Goal: Transaction & Acquisition: Purchase product/service

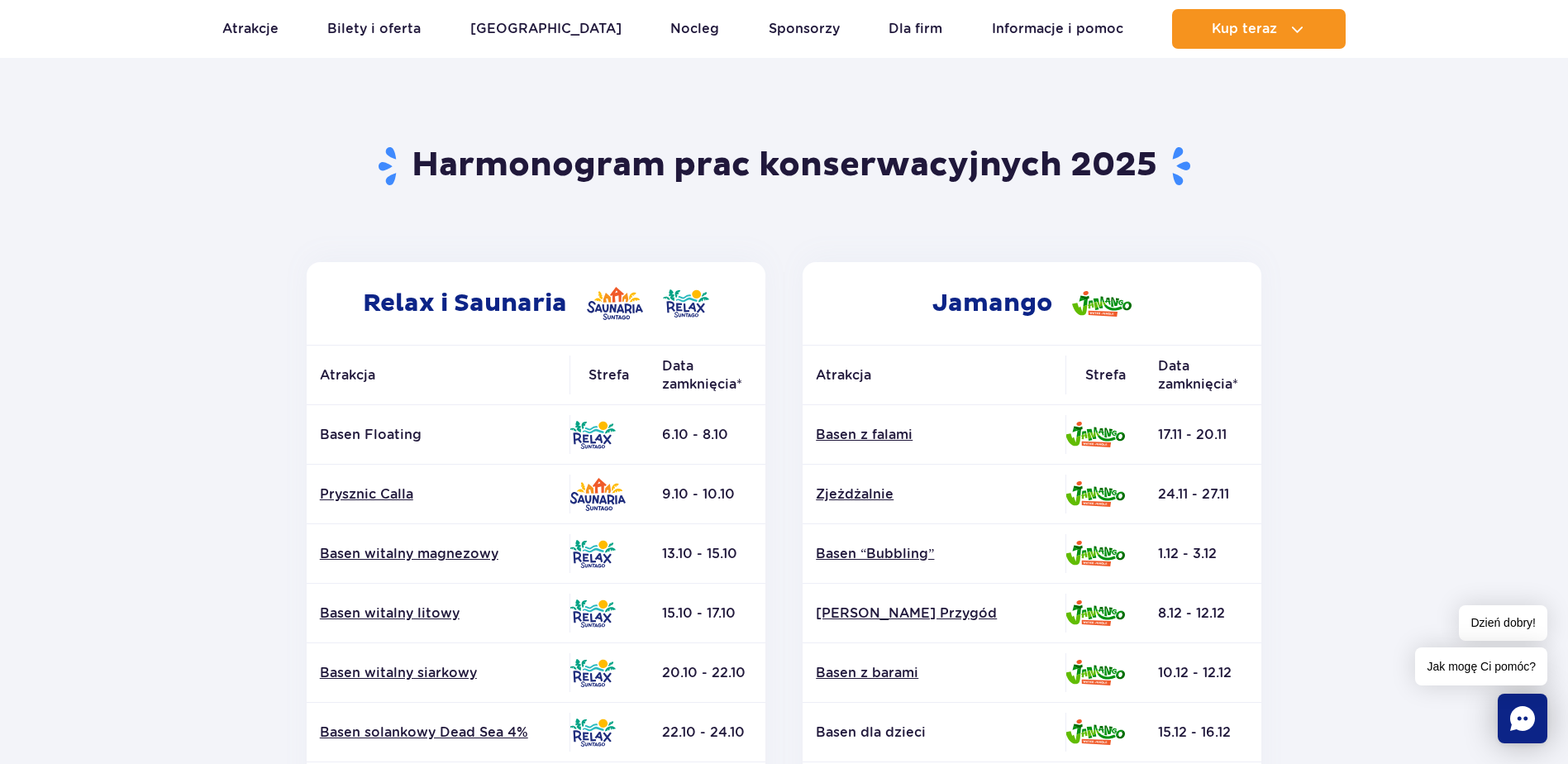
scroll to position [83, 0]
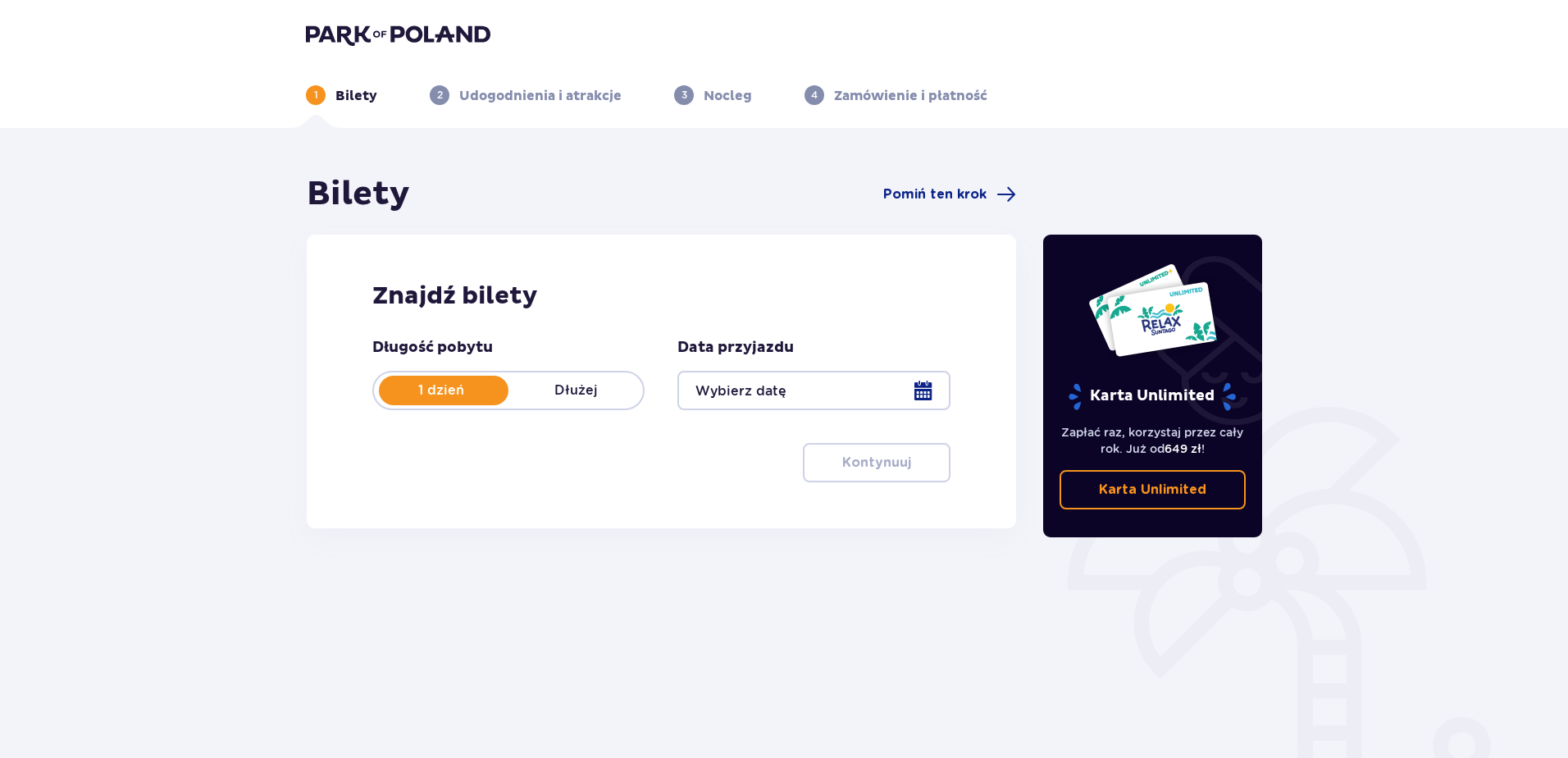
type input "13.10.25"
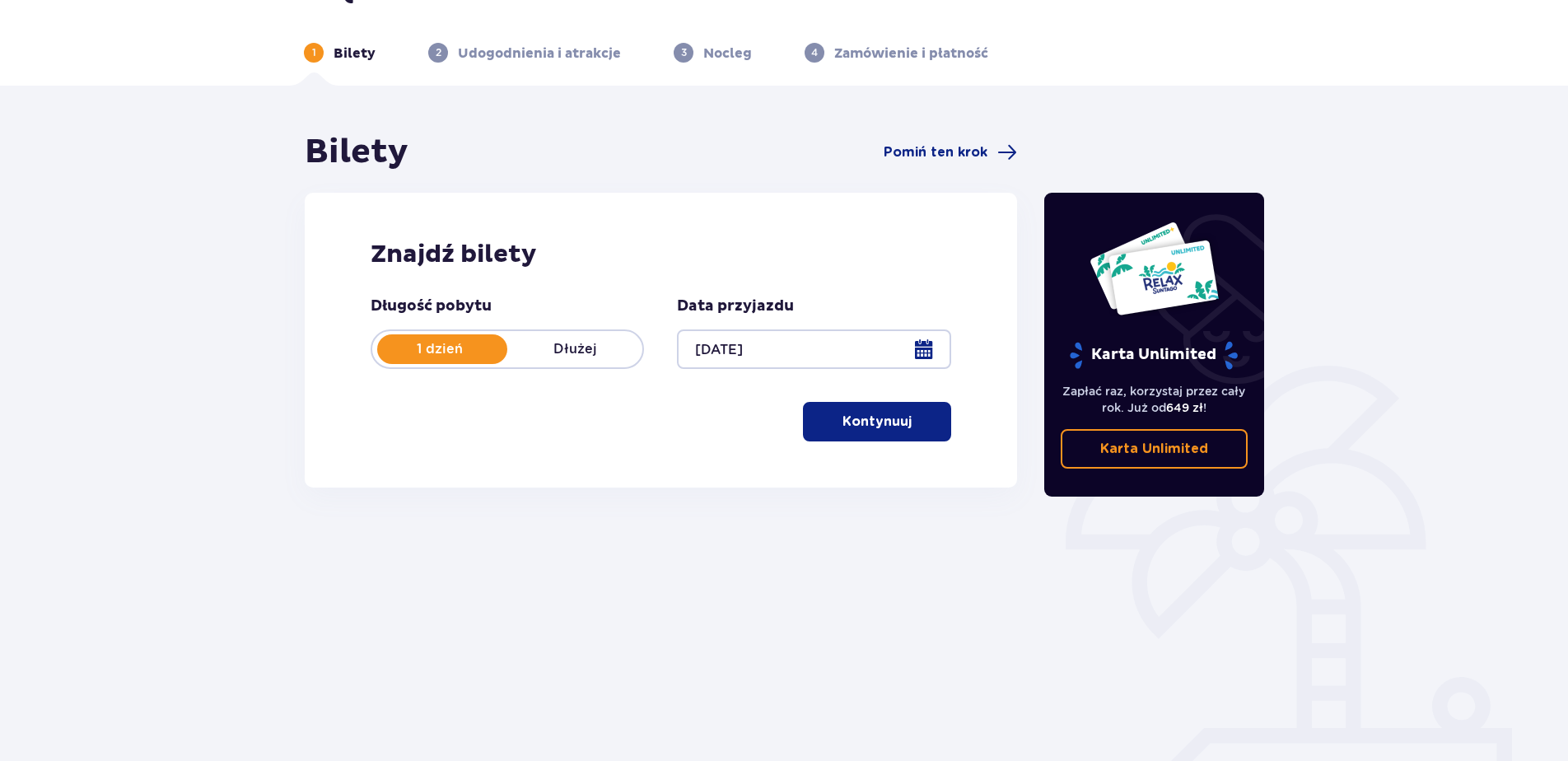
scroll to position [78, 0]
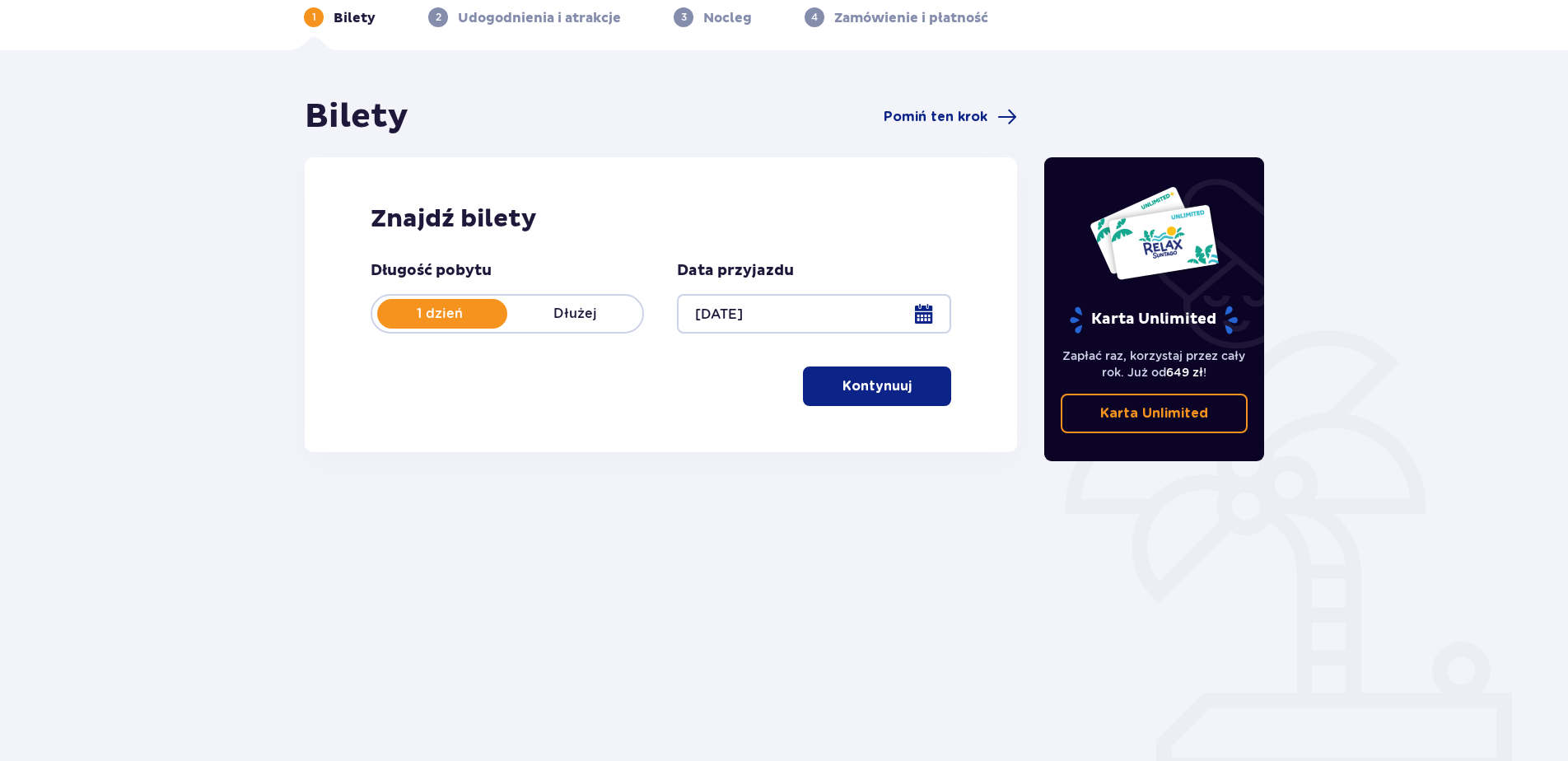
click at [861, 382] on p "Kontynuuj" at bounding box center [877, 387] width 70 height 19
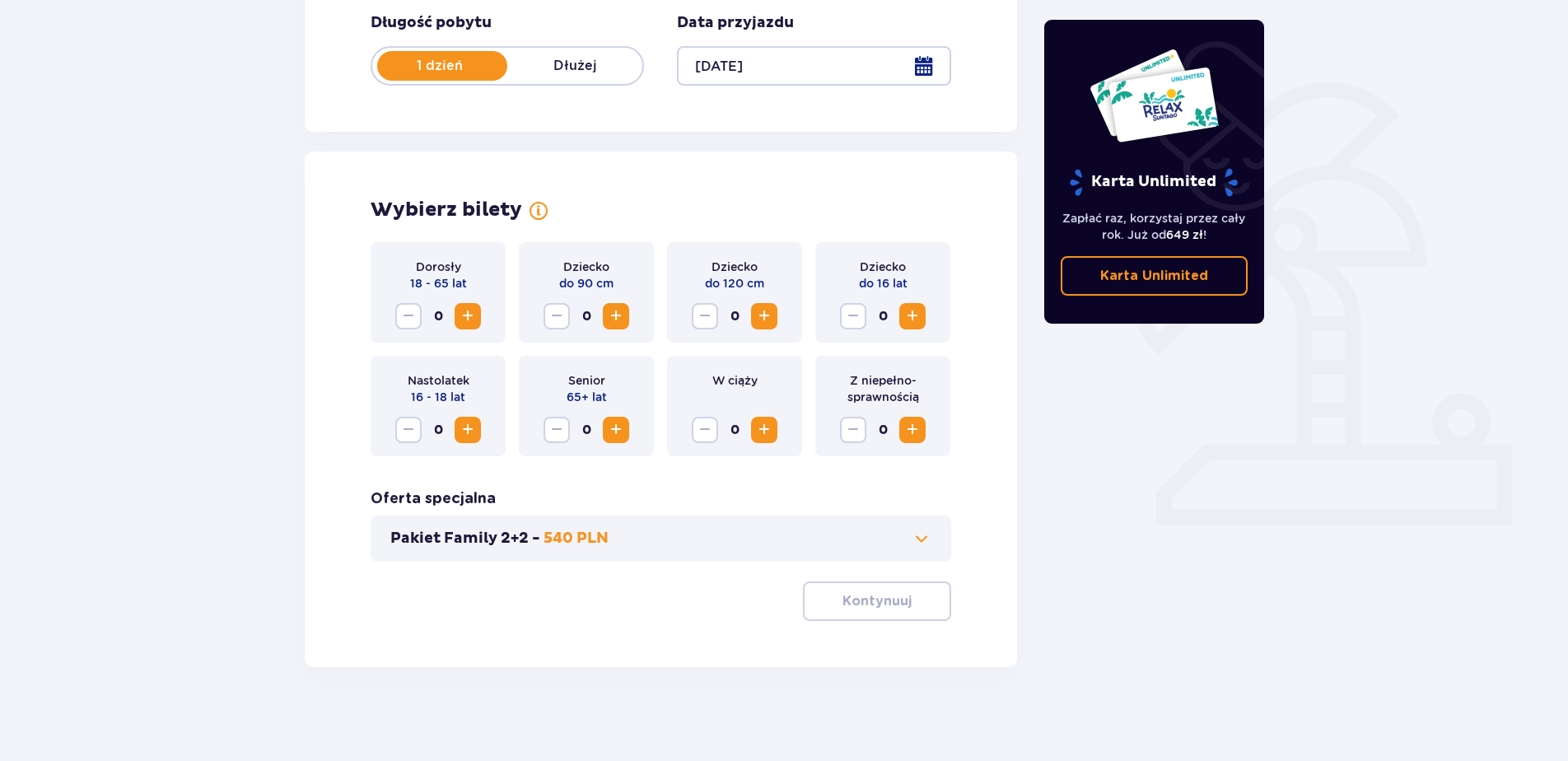
scroll to position [331, 0]
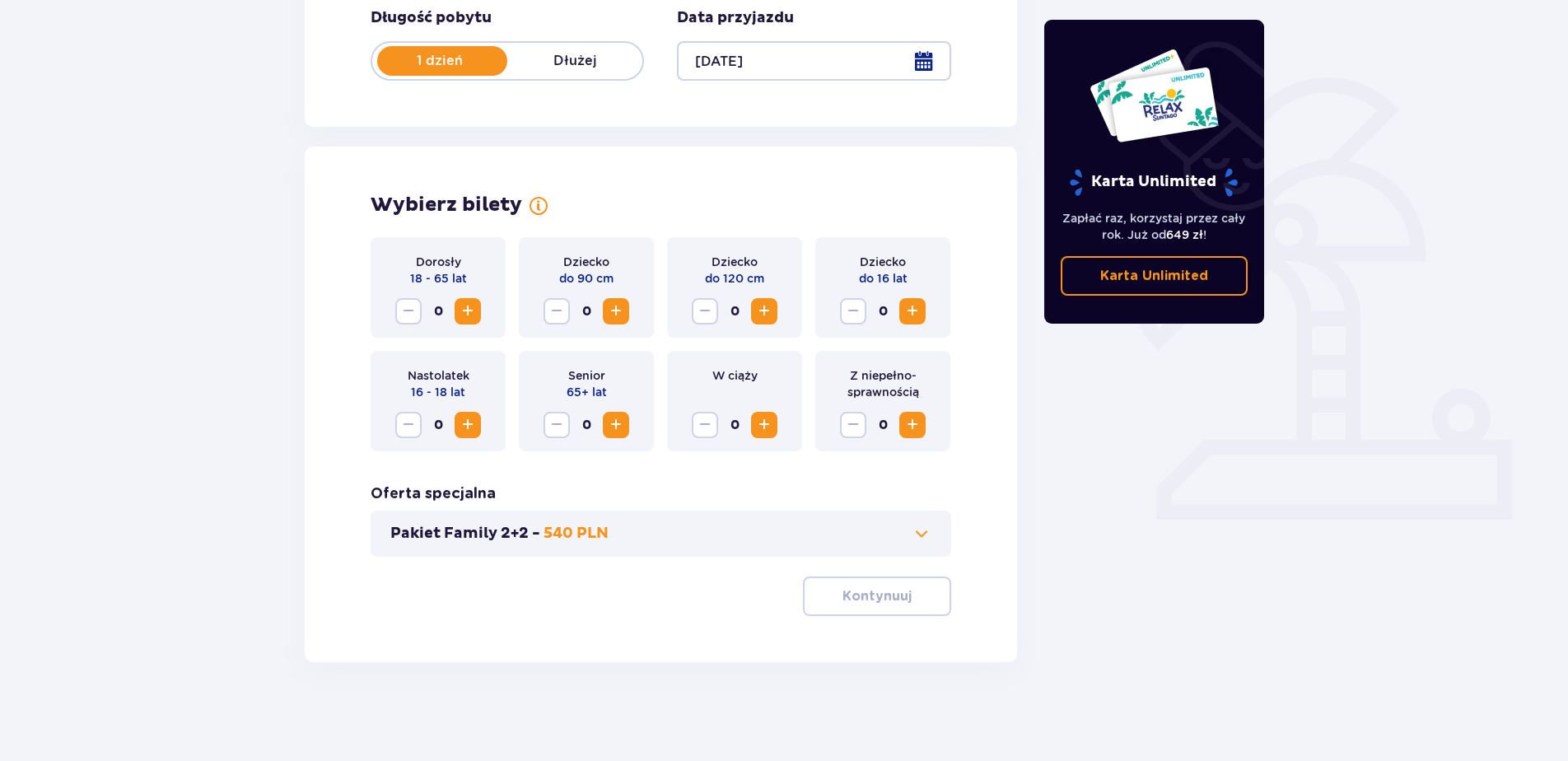
click at [462, 312] on span "Zwiększ" at bounding box center [468, 311] width 19 height 19
click at [914, 309] on span "Zwiększ" at bounding box center [912, 311] width 19 height 19
click at [914, 533] on span at bounding box center [921, 534] width 19 height 19
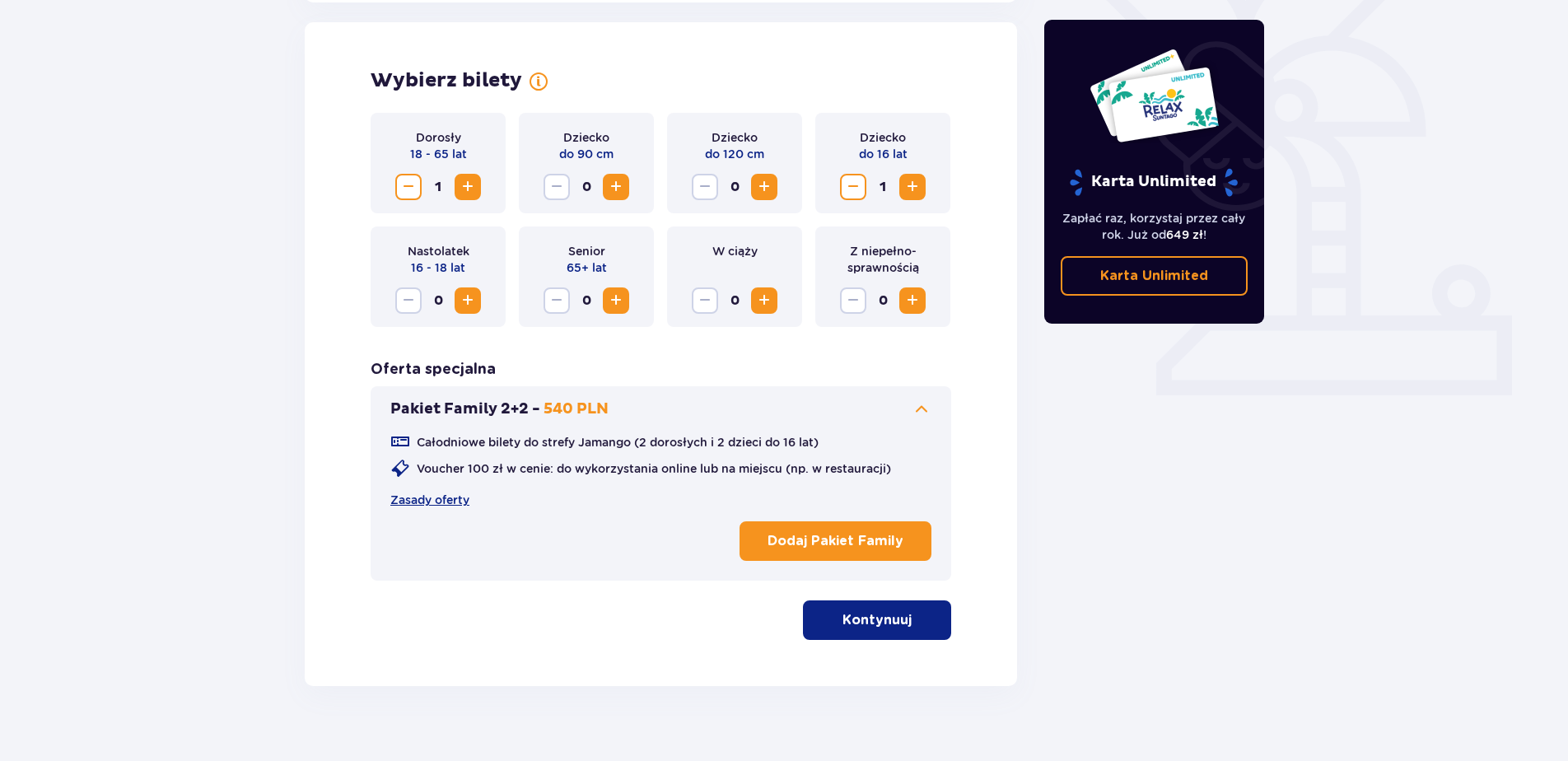
scroll to position [458, 0]
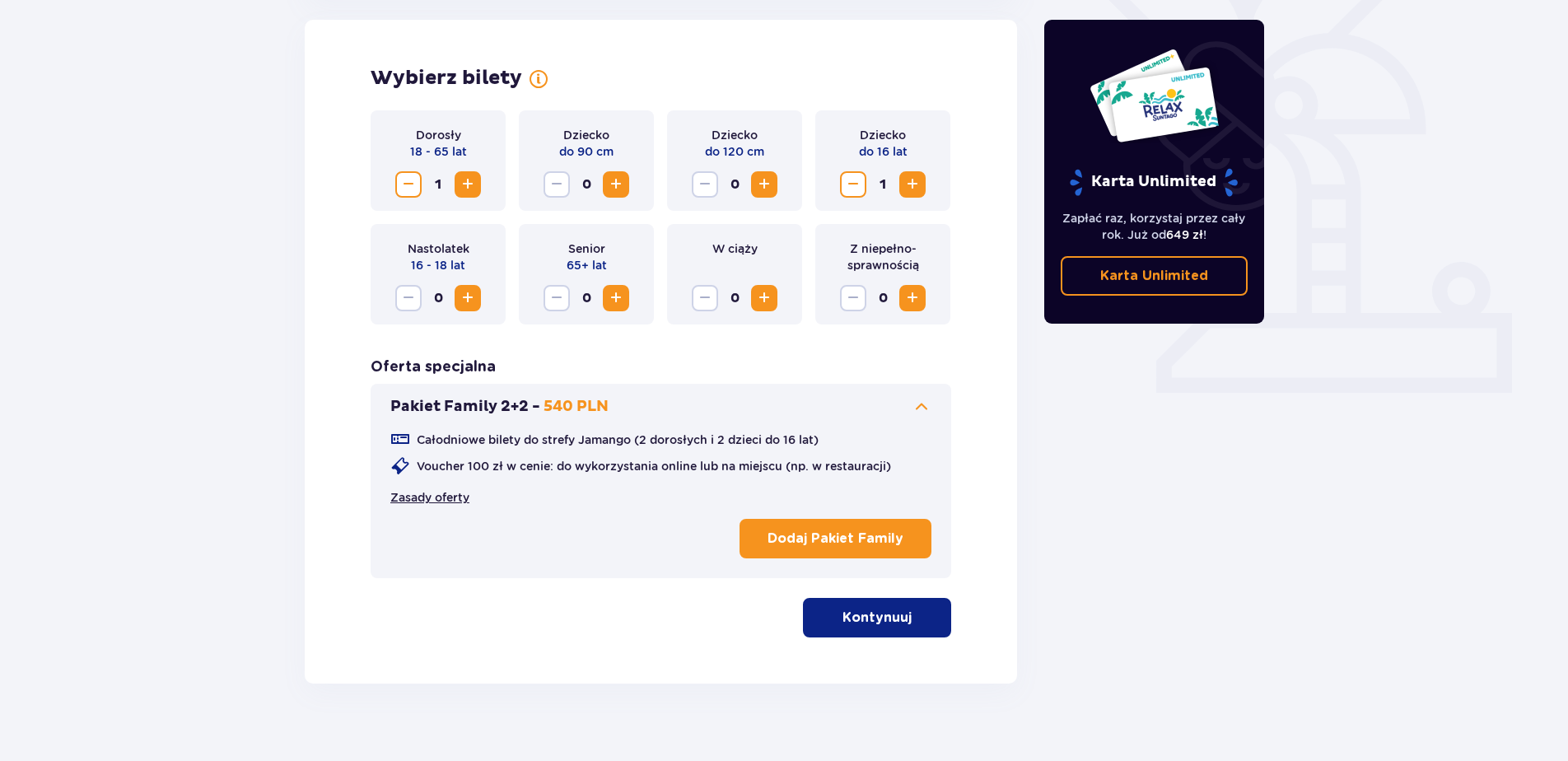
click at [431, 499] on link "Zasady oferty" at bounding box center [430, 497] width 79 height 17
